Goal: Check status: Check status

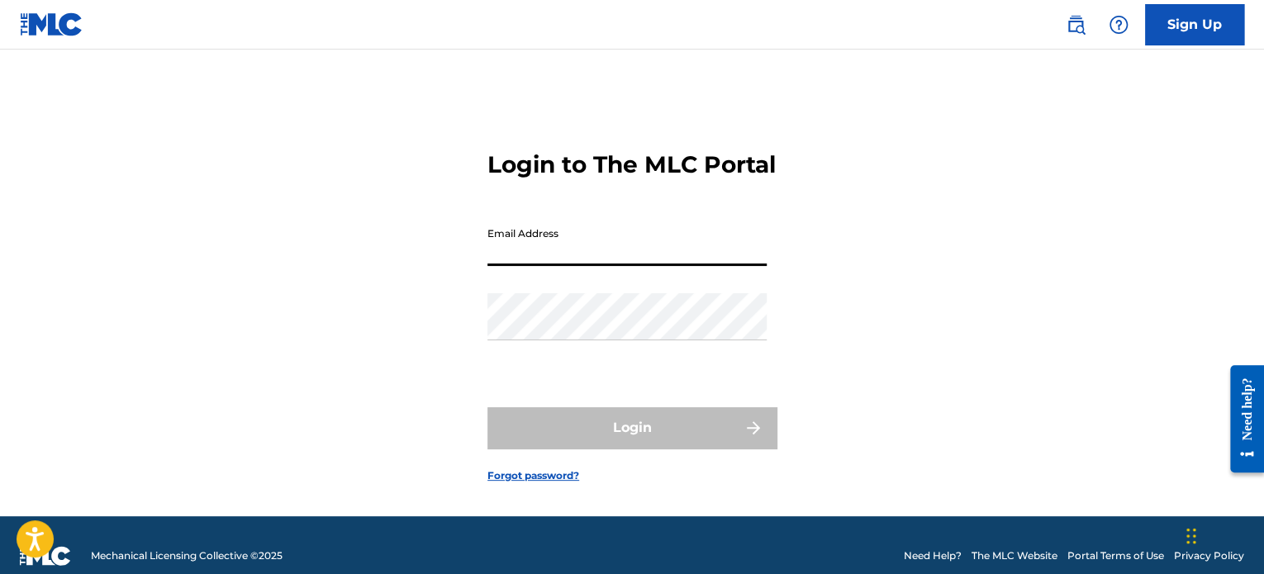
click at [555, 266] on input "Email Address" at bounding box center [627, 242] width 279 height 47
type input "[PERSON_NAME][EMAIL_ADDRESS][DOMAIN_NAME]"
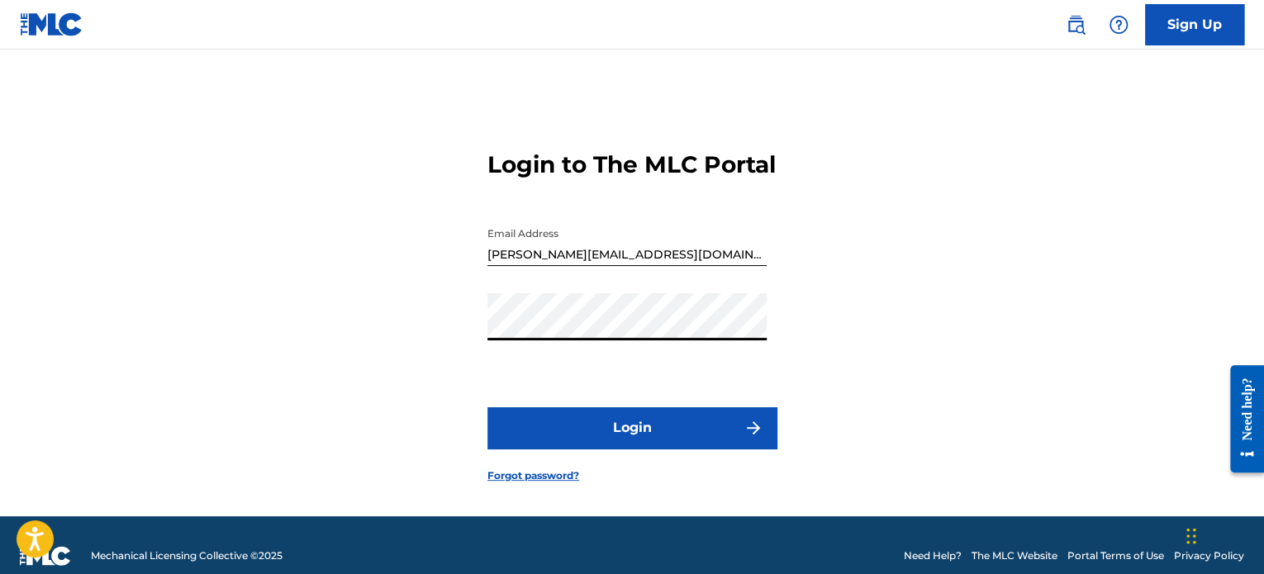
click at [488, 407] on button "Login" at bounding box center [632, 427] width 289 height 41
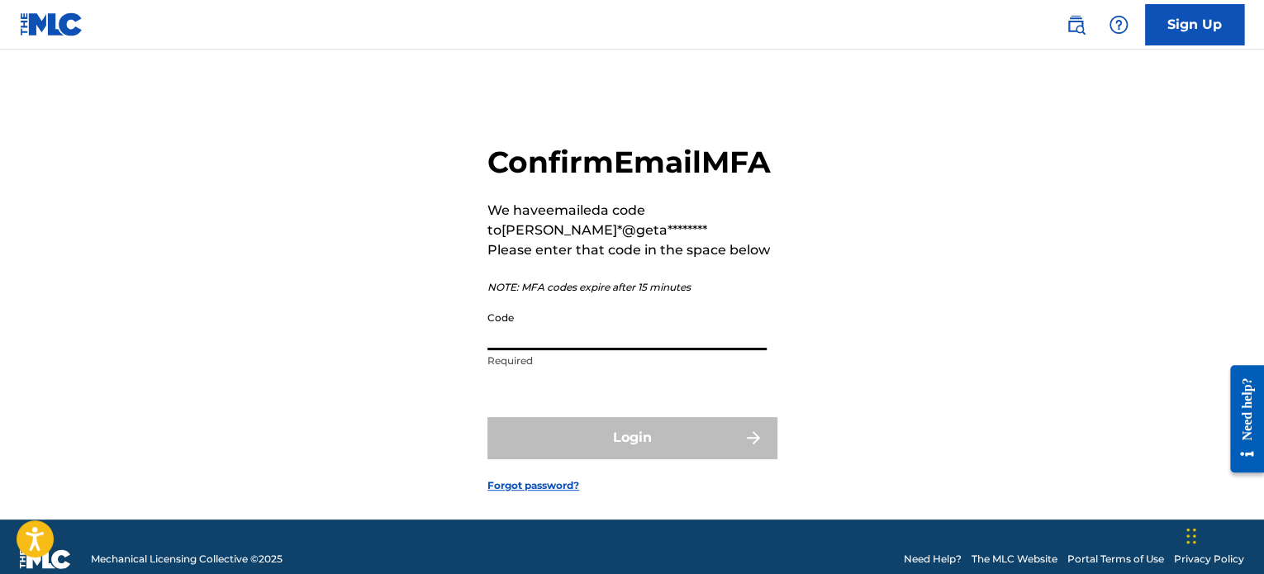
click at [550, 350] on input "Code" at bounding box center [627, 326] width 279 height 47
paste input "365599"
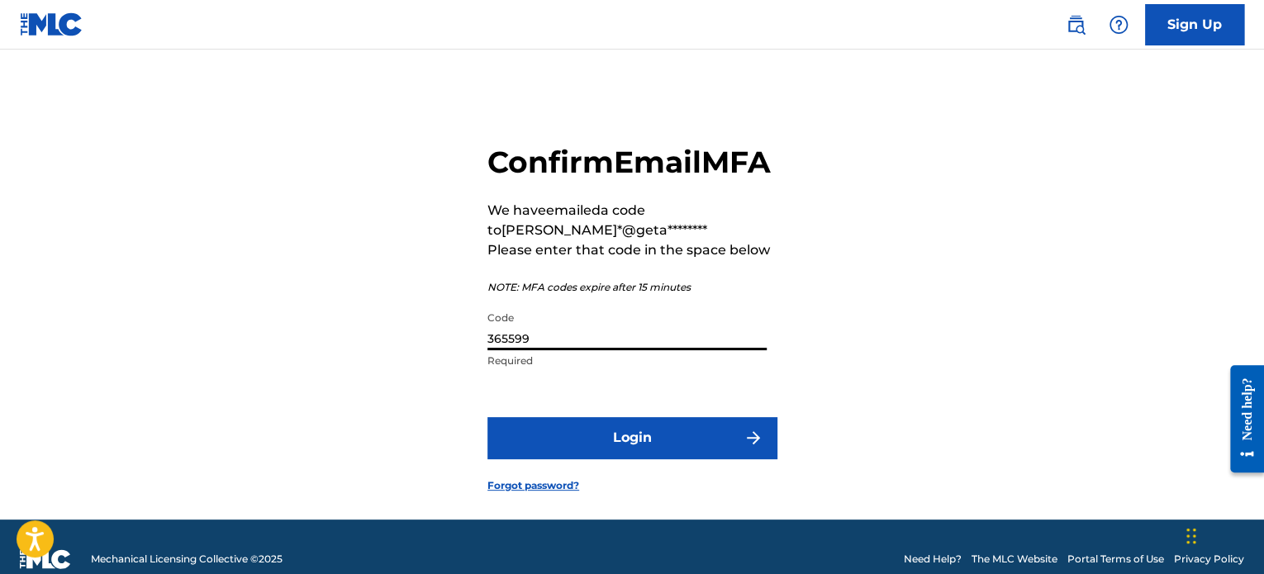
type input "365599"
click at [649, 459] on button "Login" at bounding box center [632, 437] width 289 height 41
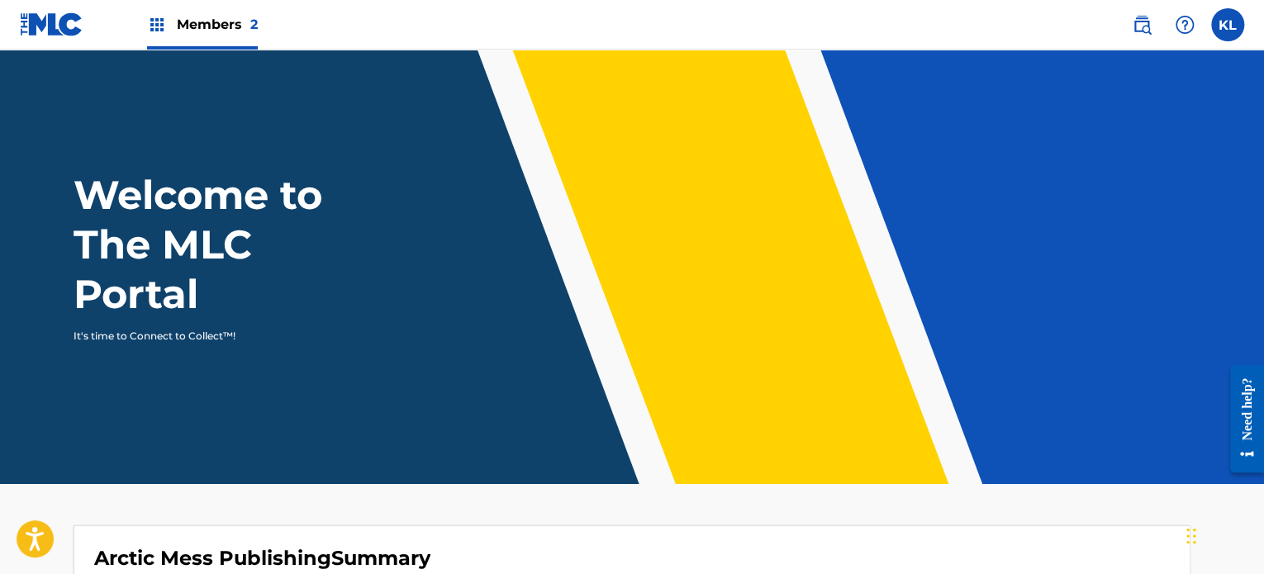
scroll to position [370, 0]
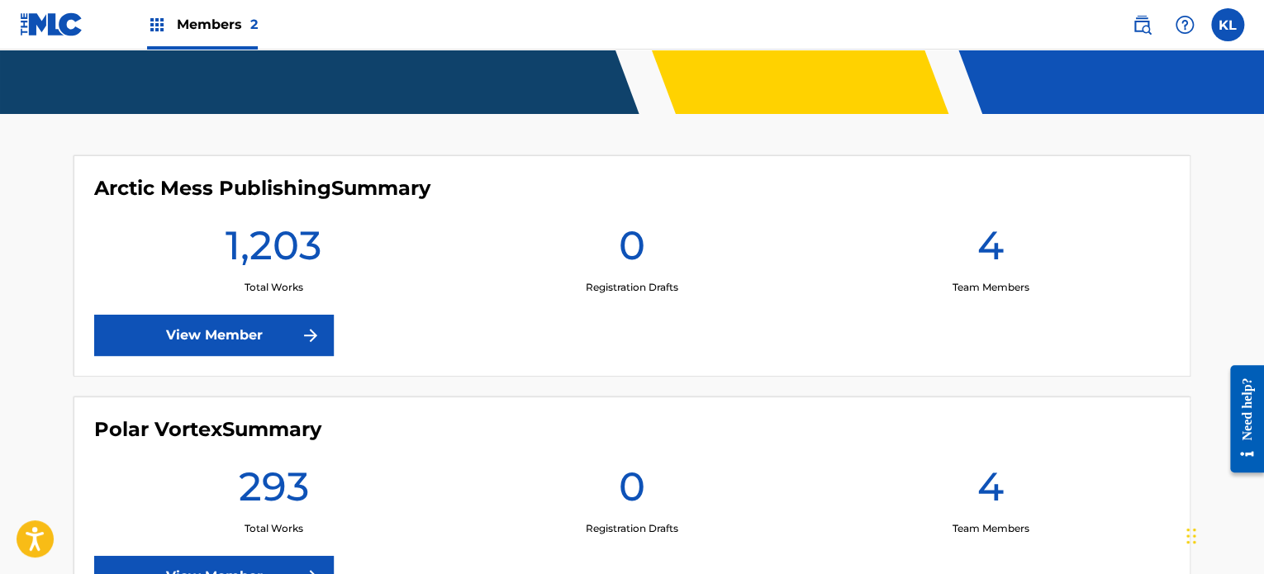
click at [225, 340] on link "View Member" at bounding box center [214, 335] width 240 height 41
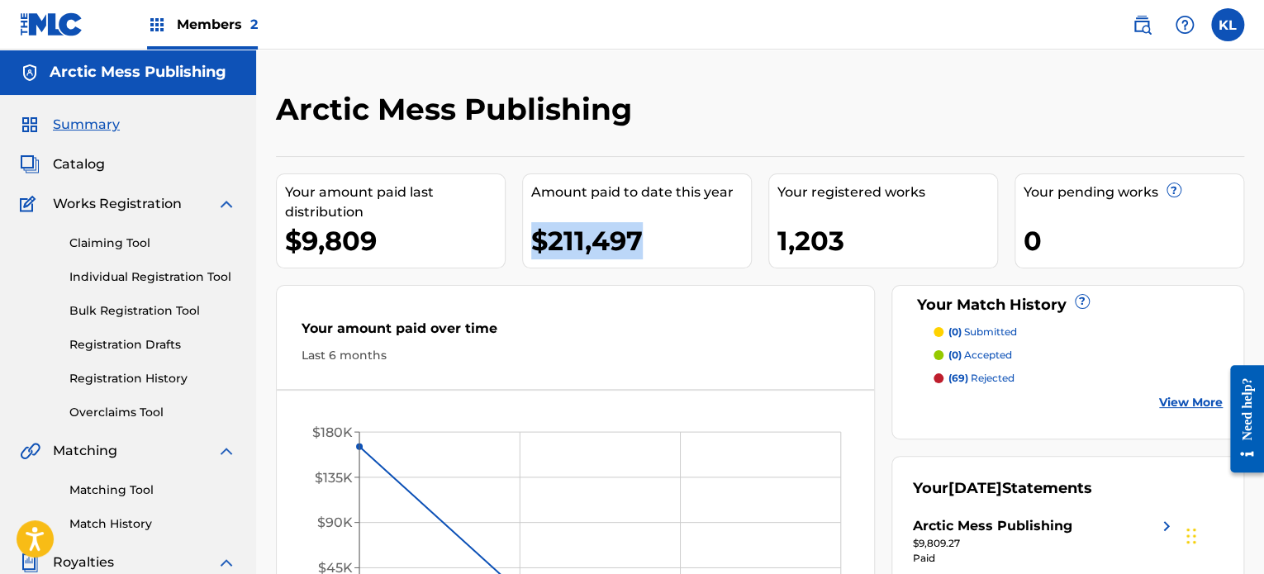
drag, startPoint x: 653, startPoint y: 235, endPoint x: 530, endPoint y: 231, distance: 122.4
click at [531, 231] on div "$211,497" at bounding box center [641, 240] width 220 height 37
click at [674, 239] on div "$211,497" at bounding box center [641, 240] width 220 height 37
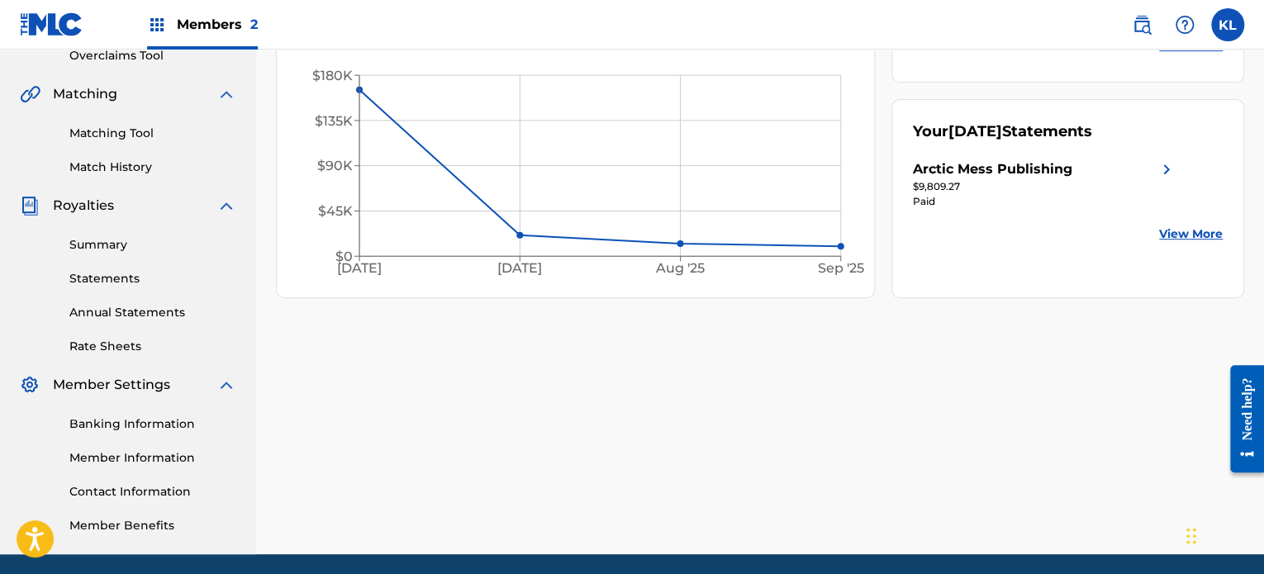
scroll to position [357, 0]
click at [93, 240] on link "Summary" at bounding box center [152, 244] width 167 height 17
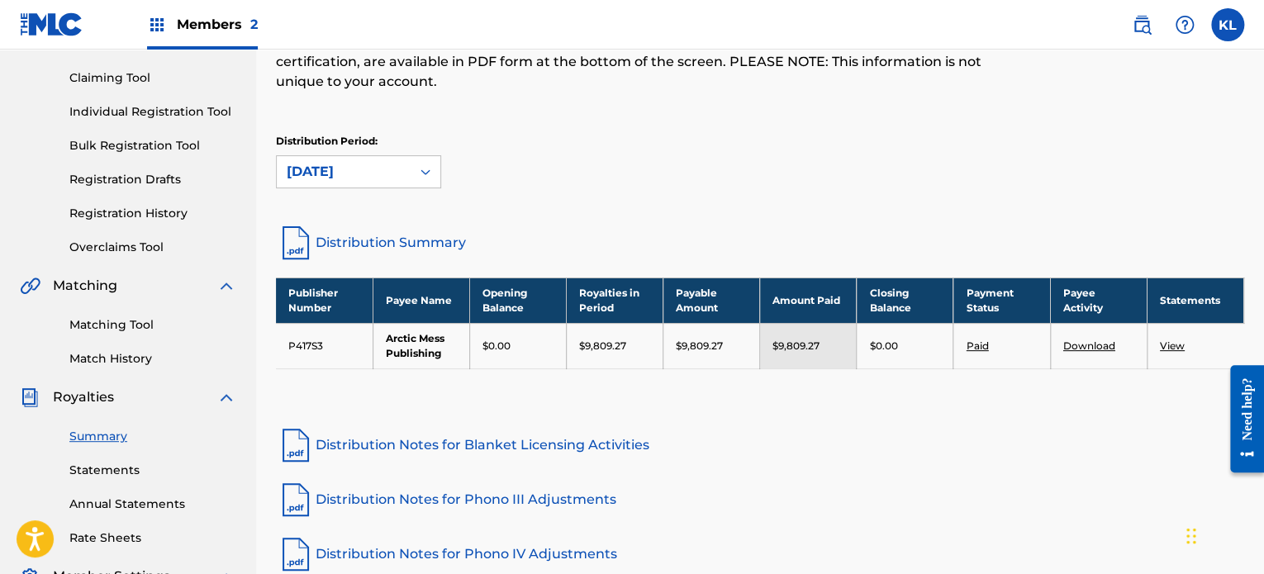
scroll to position [167, 0]
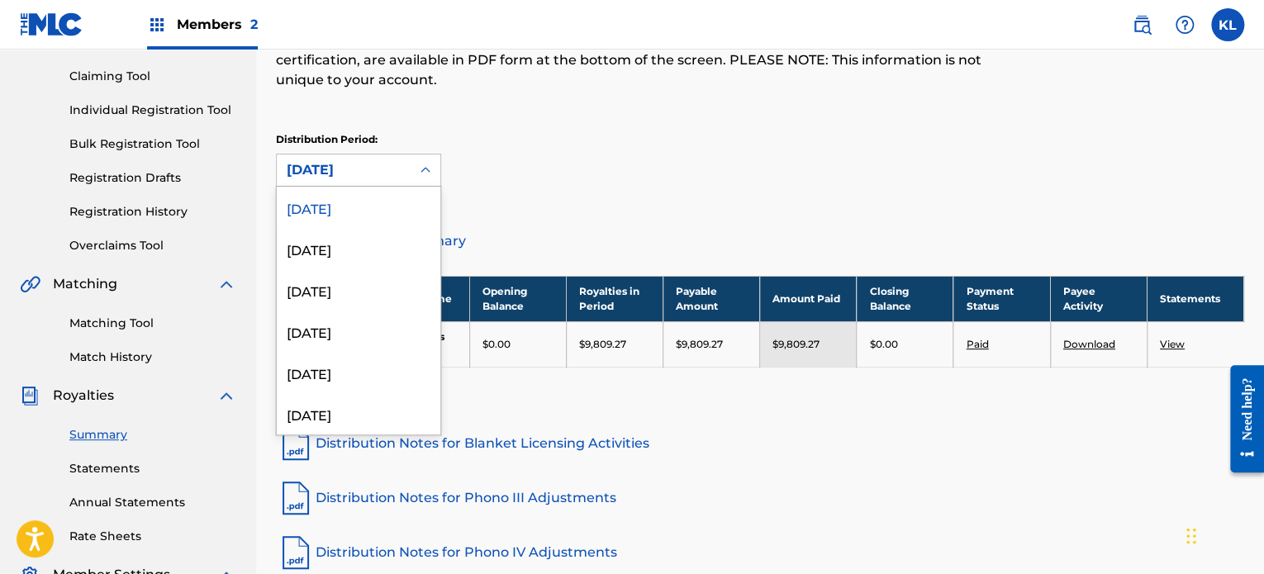
click at [436, 175] on div at bounding box center [426, 170] width 30 height 30
click at [372, 299] on div "[DATE]" at bounding box center [359, 293] width 164 height 41
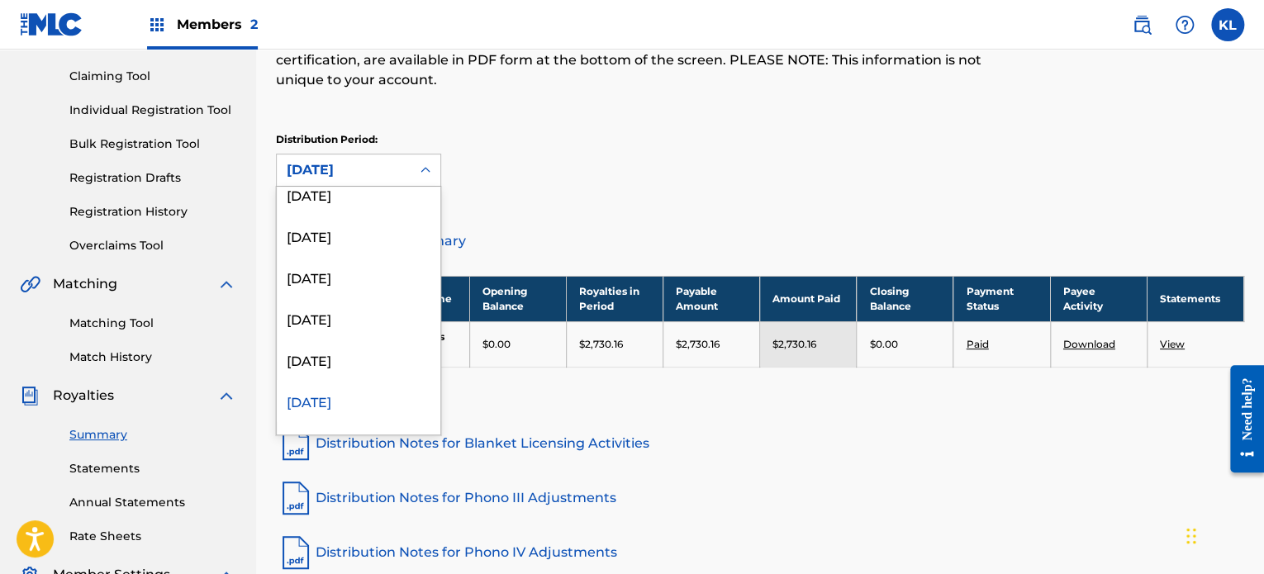
click at [431, 181] on div at bounding box center [426, 170] width 30 height 30
click at [340, 359] on div "[DATE]" at bounding box center [359, 359] width 164 height 41
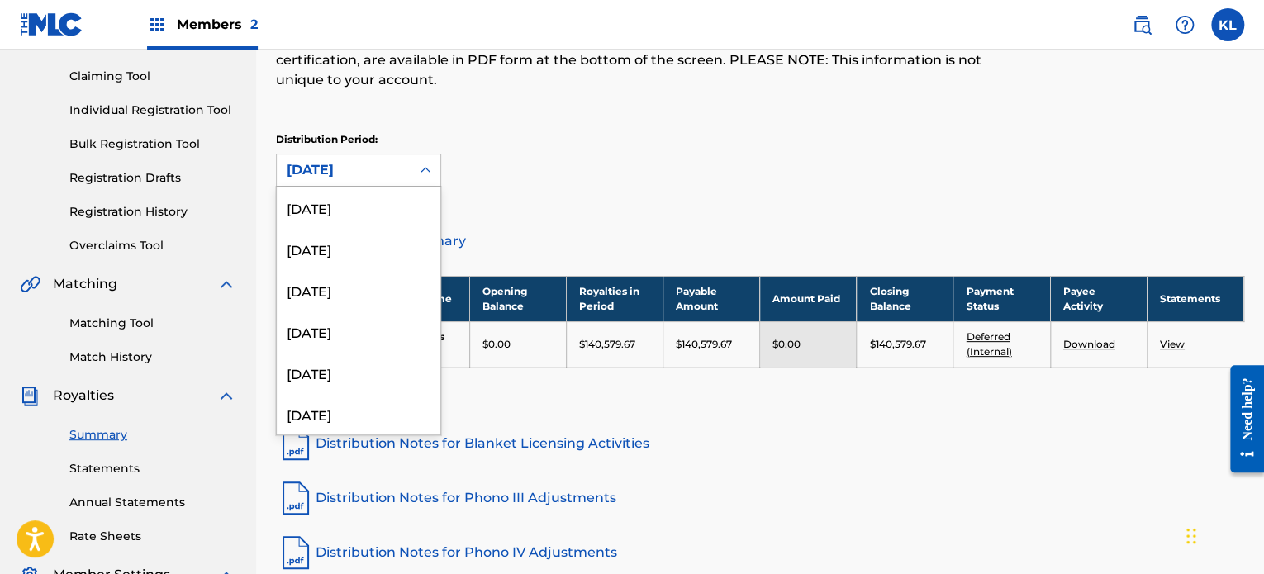
click at [376, 176] on div "[DATE]" at bounding box center [344, 170] width 114 height 20
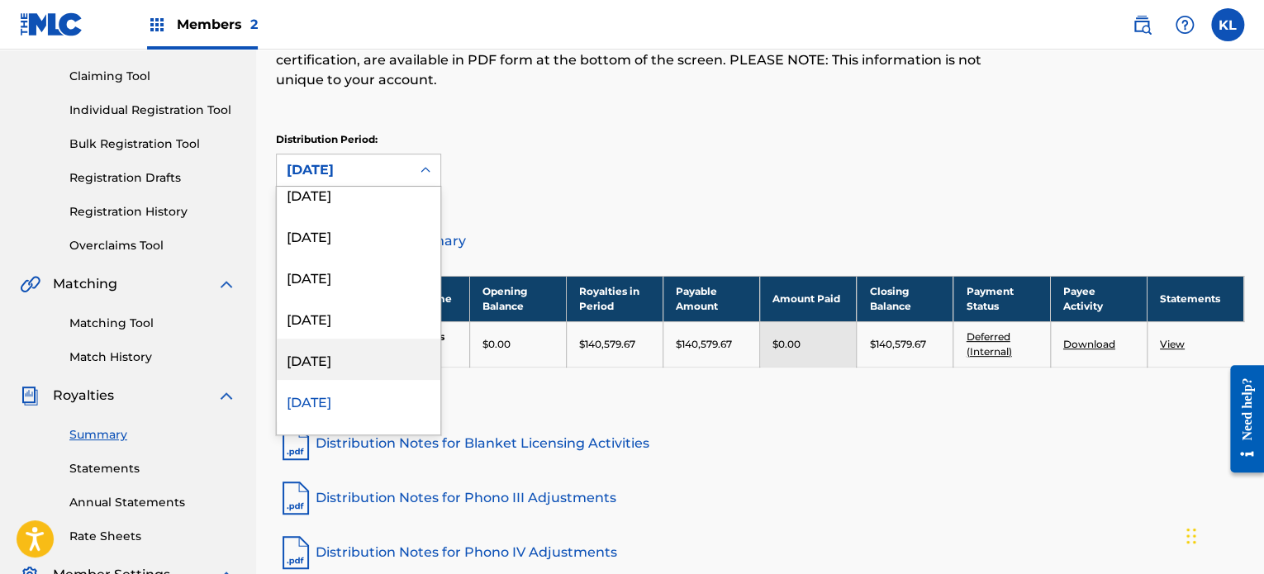
click at [344, 351] on div "[DATE]" at bounding box center [359, 359] width 164 height 41
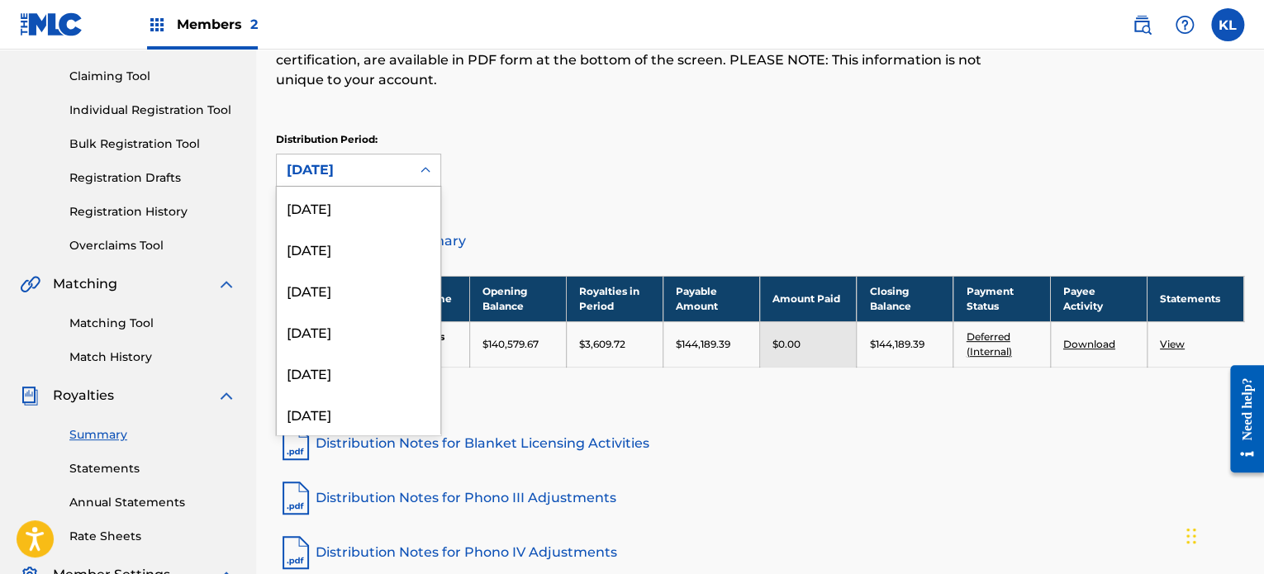
scroll to position [55, 0]
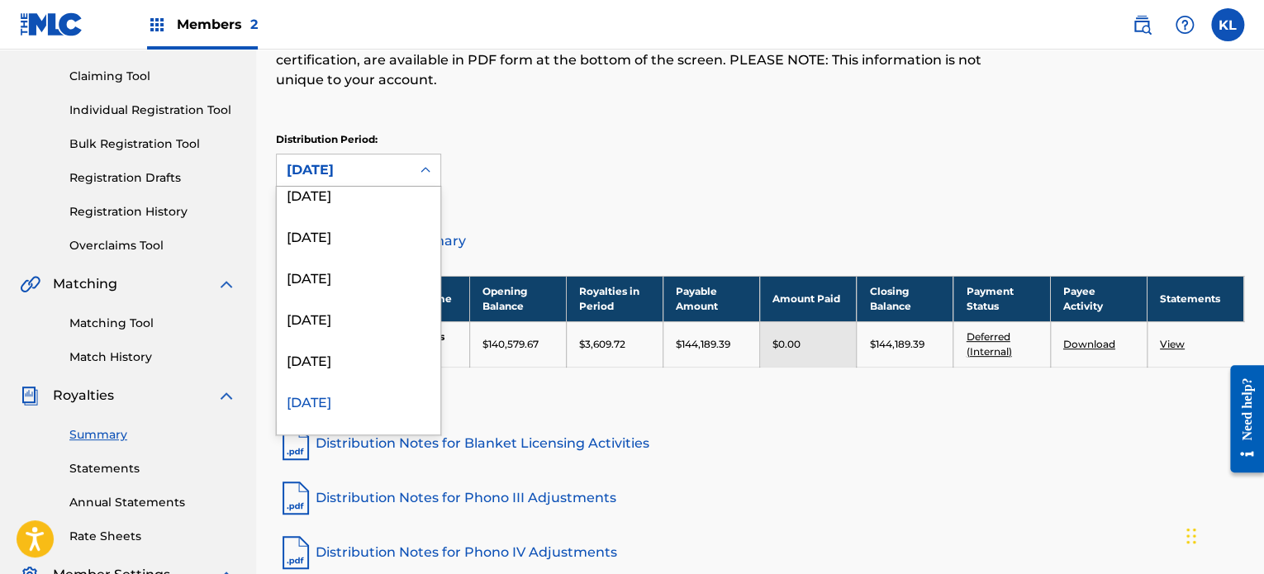
click at [340, 165] on div "[DATE]" at bounding box center [344, 170] width 114 height 20
click at [327, 353] on div "[DATE]" at bounding box center [359, 359] width 164 height 41
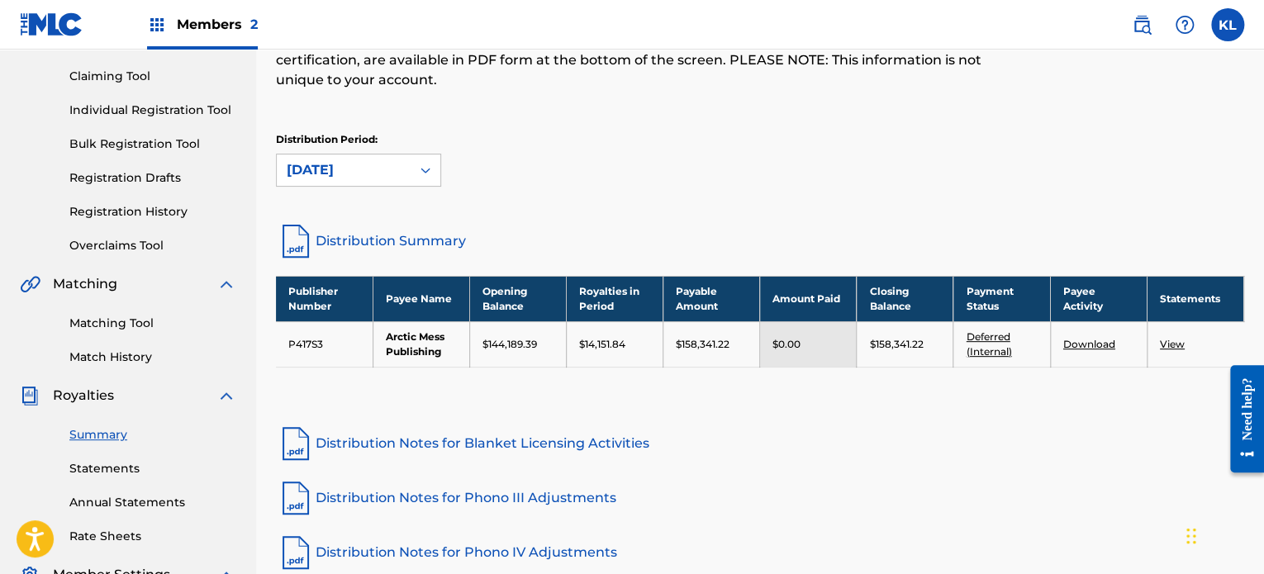
click at [300, 160] on div "[DATE]" at bounding box center [344, 170] width 114 height 20
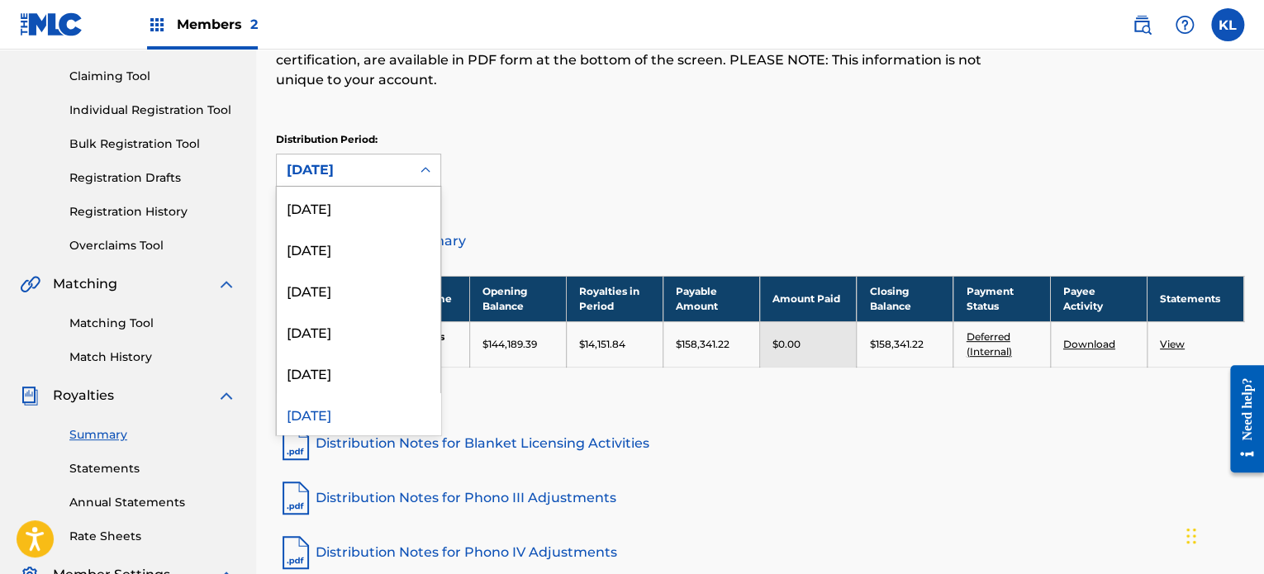
scroll to position [13, 0]
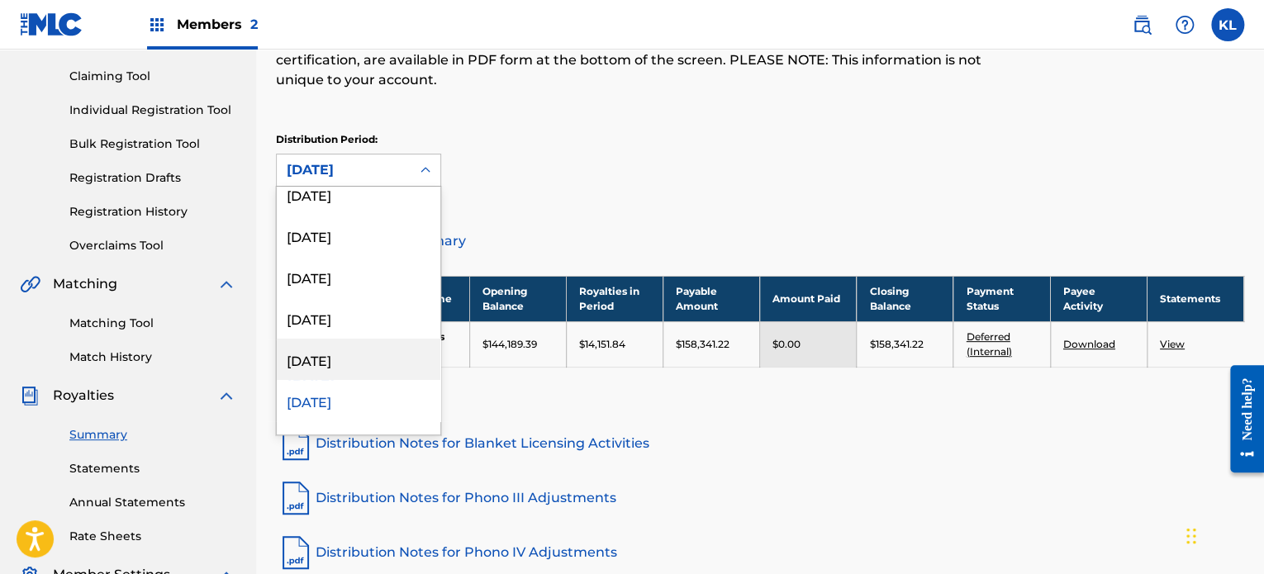
click at [334, 355] on div "[DATE]" at bounding box center [359, 359] width 164 height 41
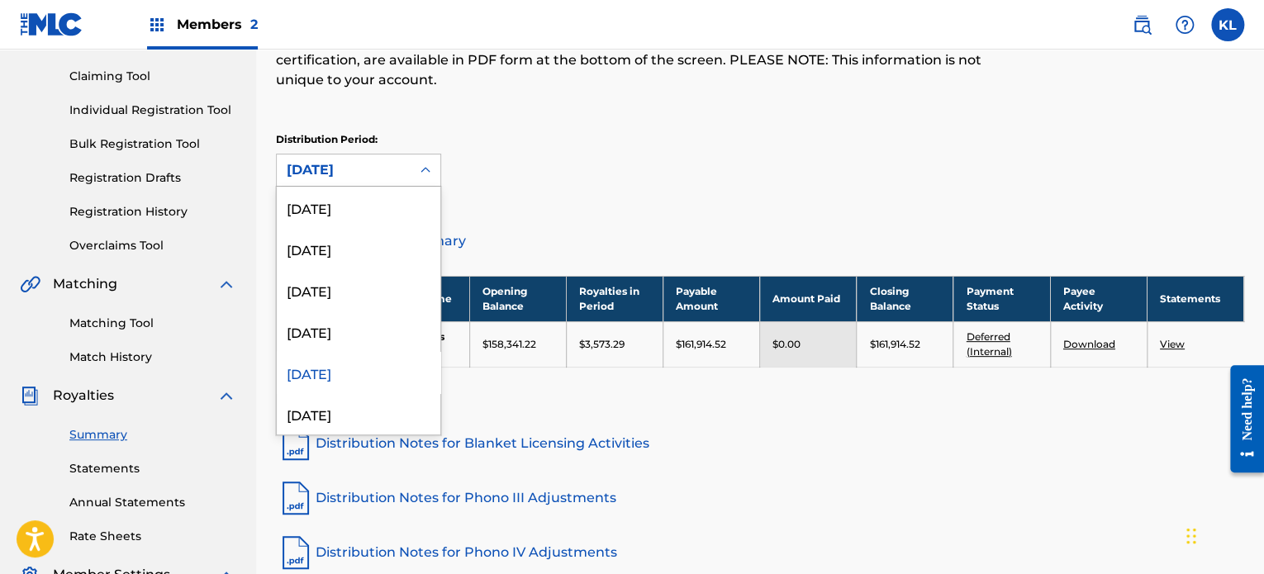
click at [302, 154] on div "[DATE]" at bounding box center [358, 170] width 165 height 33
click at [321, 325] on div "[DATE]" at bounding box center [359, 331] width 164 height 41
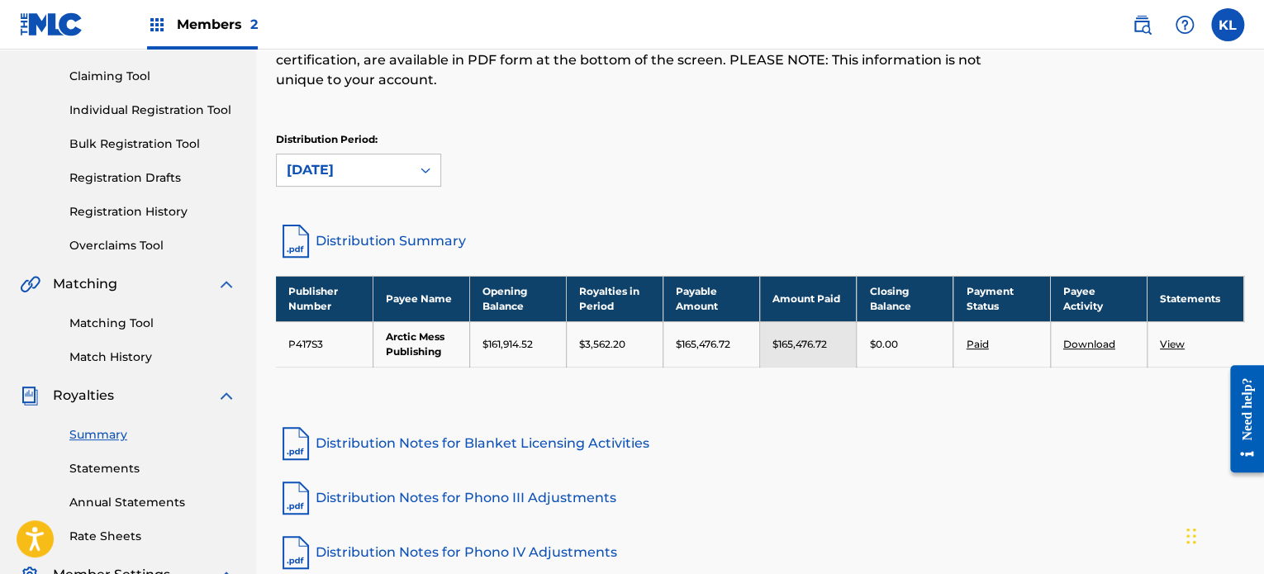
click at [319, 178] on div "[DATE]" at bounding box center [344, 170] width 114 height 20
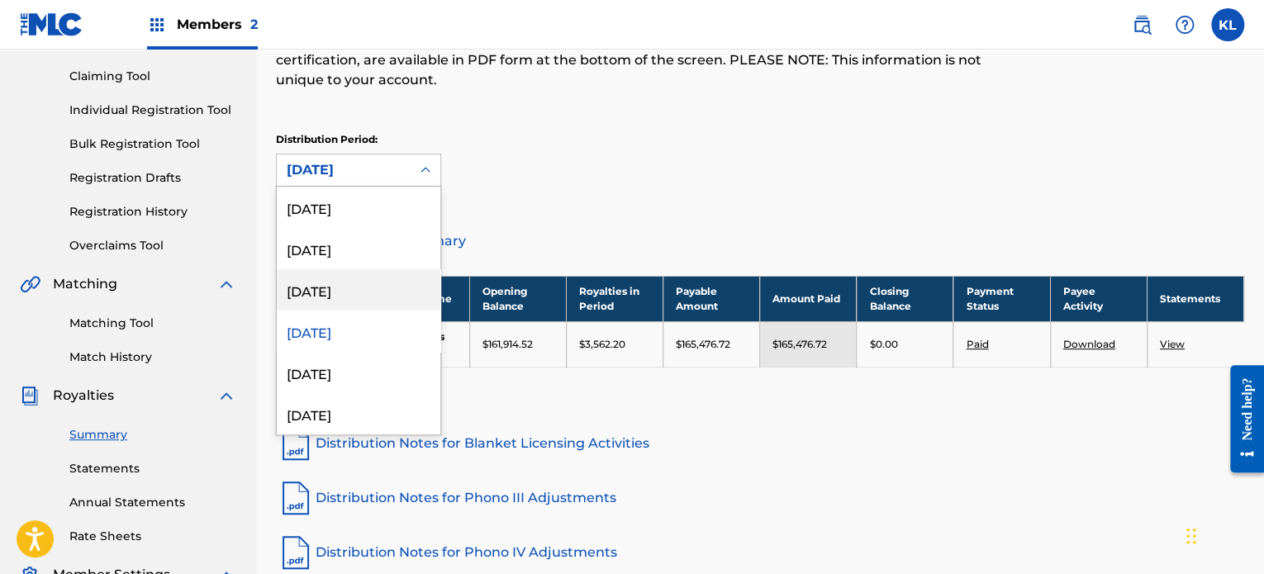
click at [319, 291] on div "[DATE]" at bounding box center [359, 289] width 164 height 41
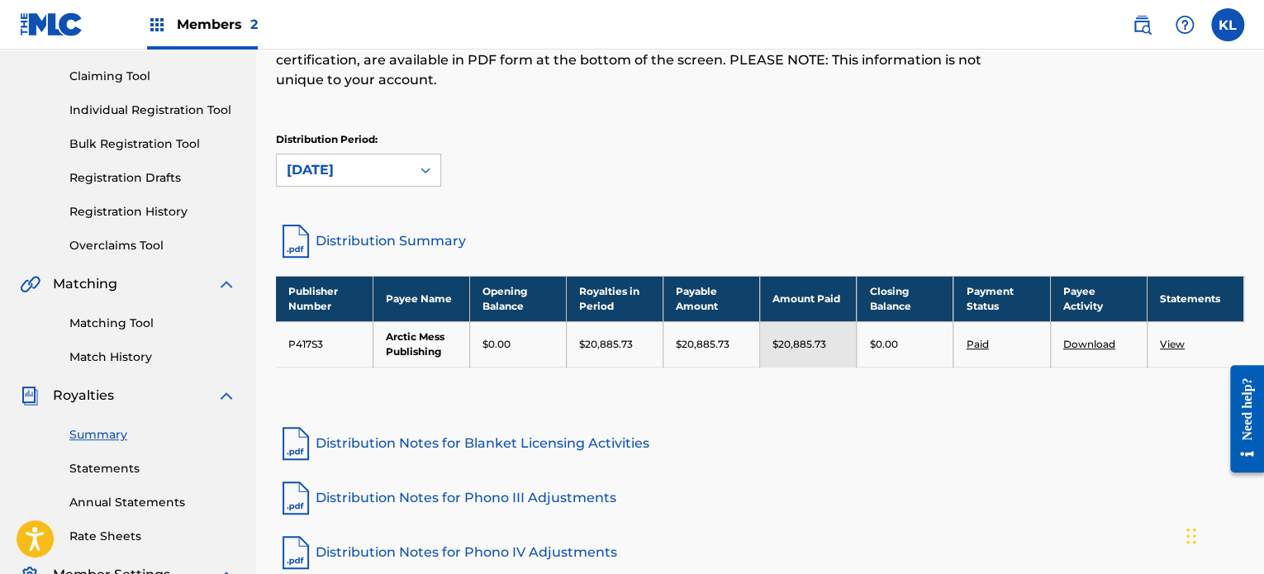
click at [562, 210] on div "Royalties Select your desired distribution period from the drop-down menu to se…" at bounding box center [760, 72] width 968 height 297
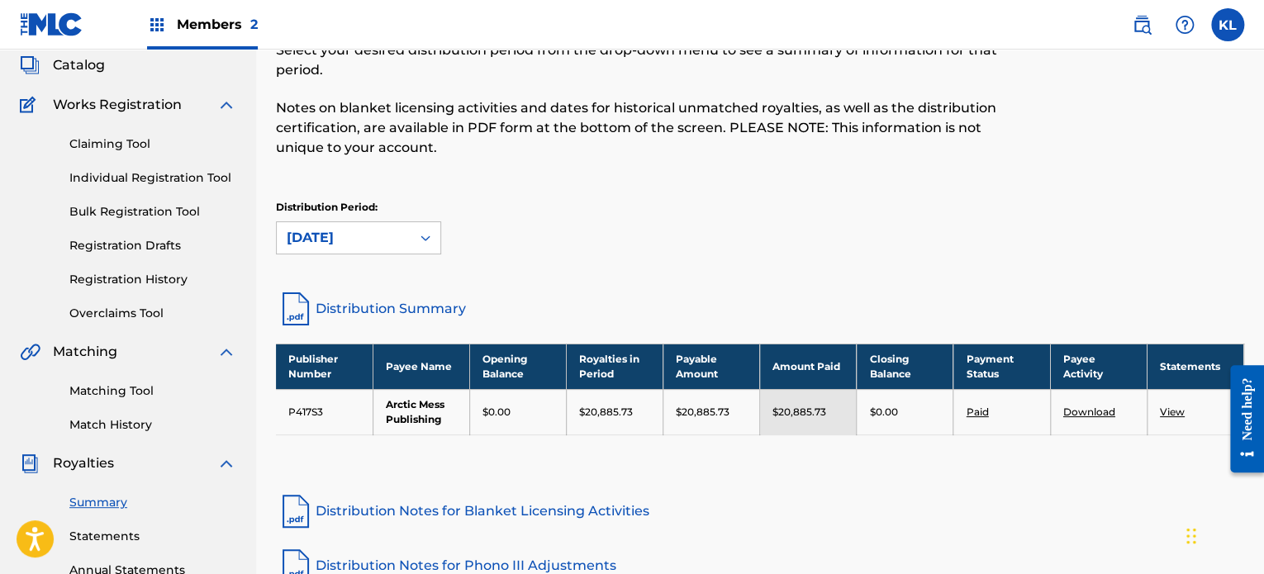
scroll to position [0, 0]
